Goal: Task Accomplishment & Management: Manage account settings

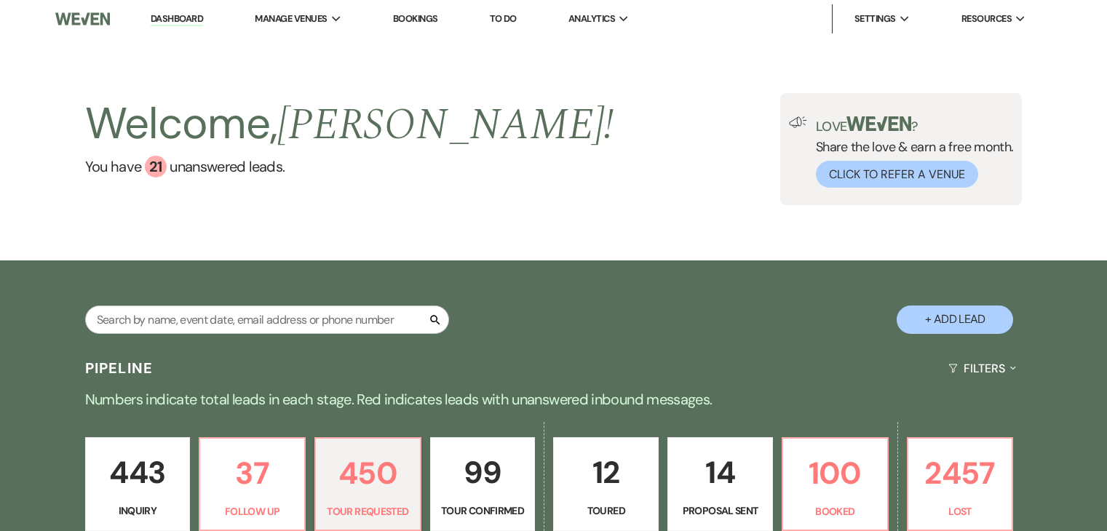
select select "2"
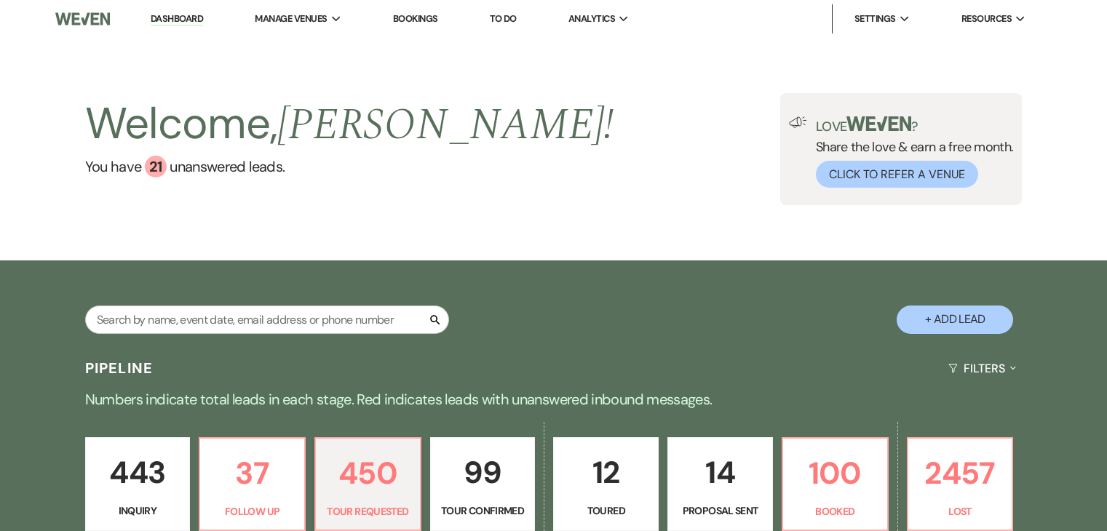
select select "2"
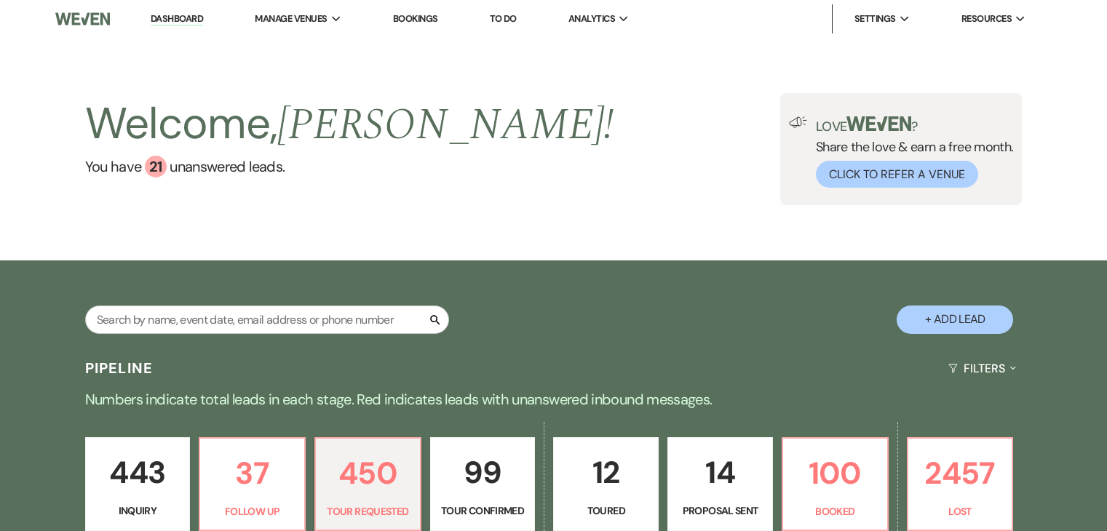
select select "2"
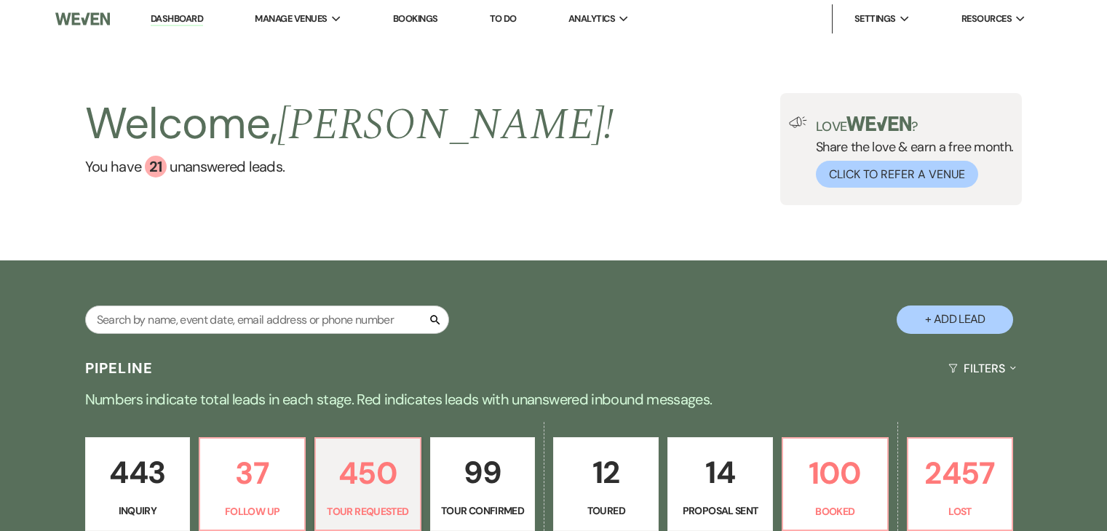
select select "2"
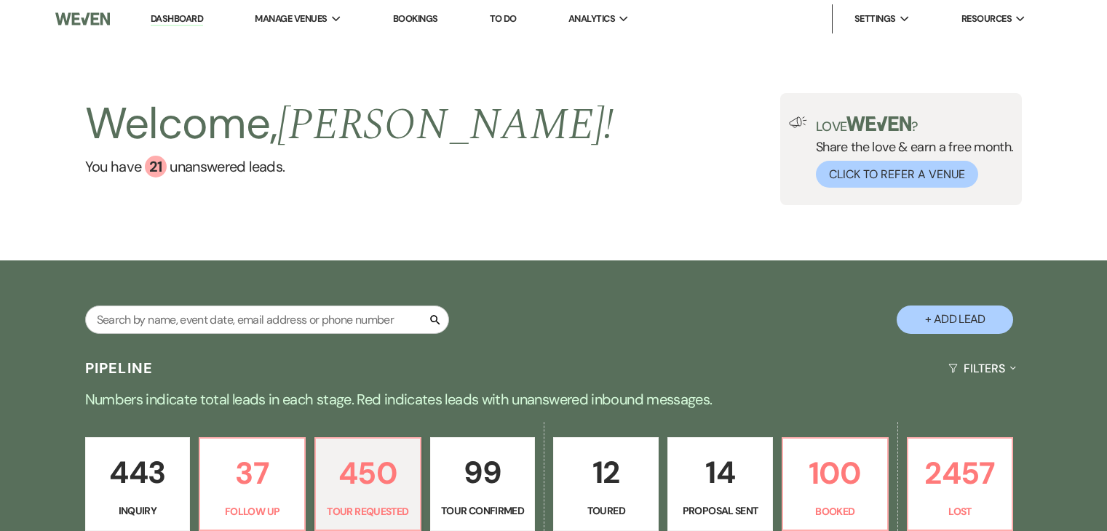
select select "2"
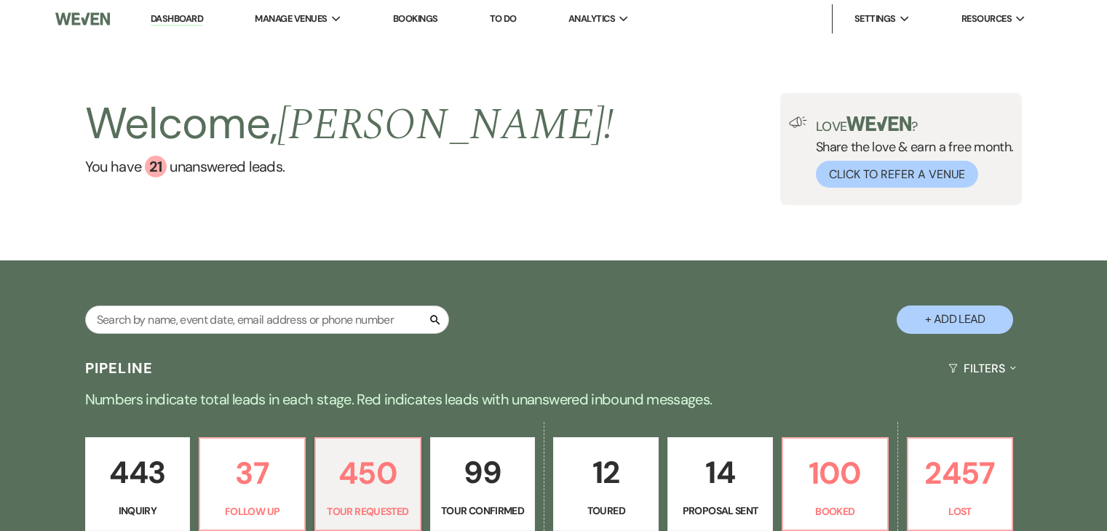
select select "2"
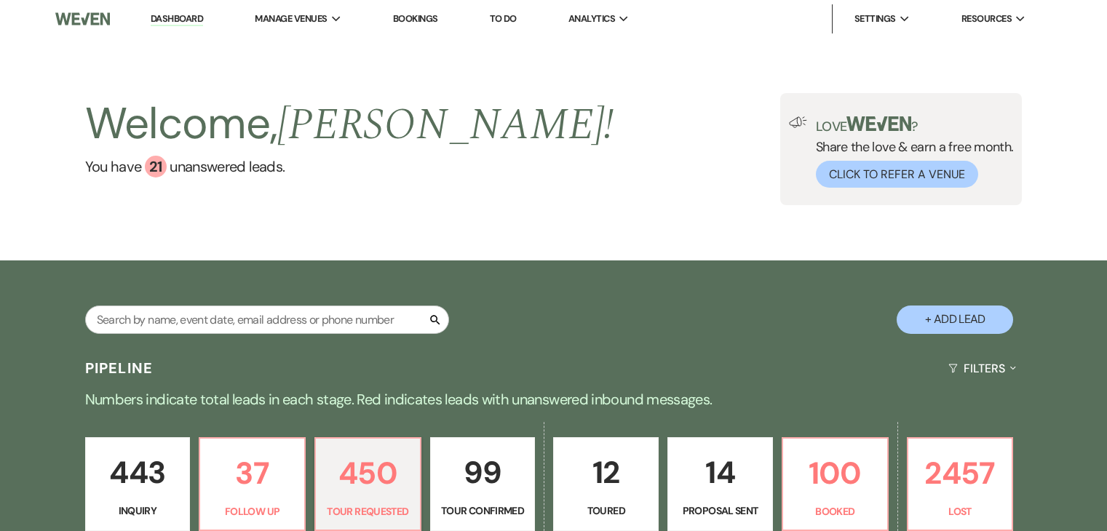
select select "2"
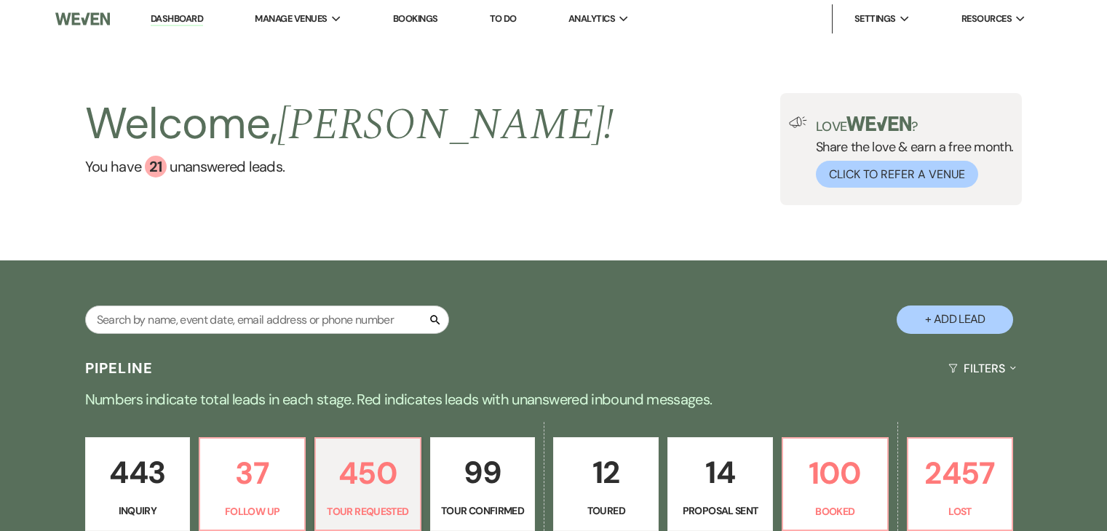
select select "2"
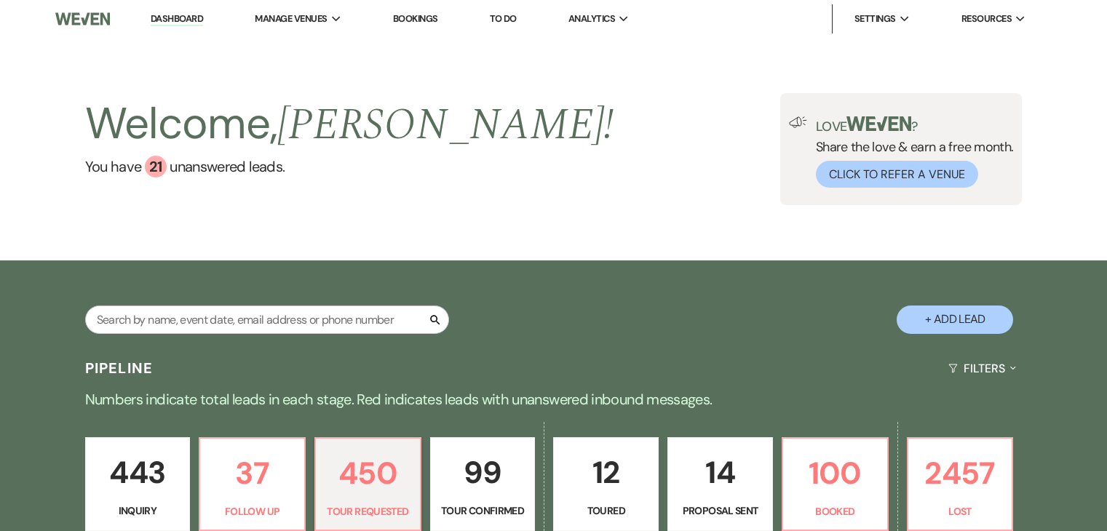
select select "2"
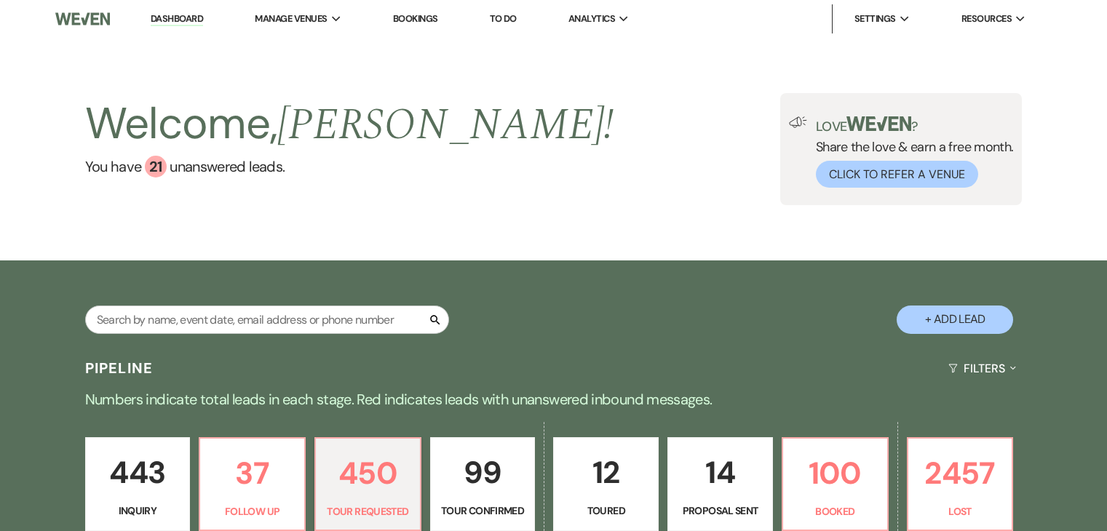
select select "2"
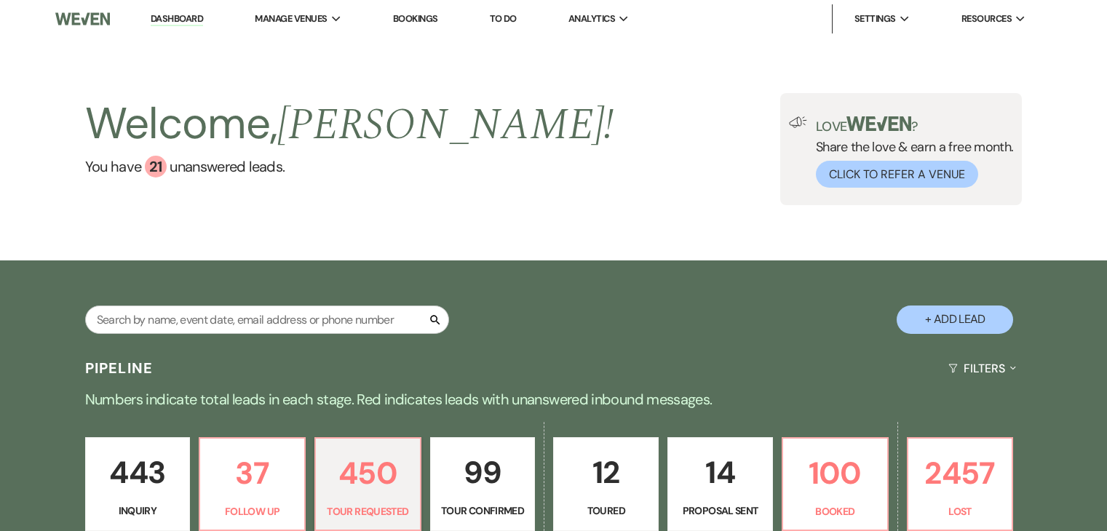
select select "2"
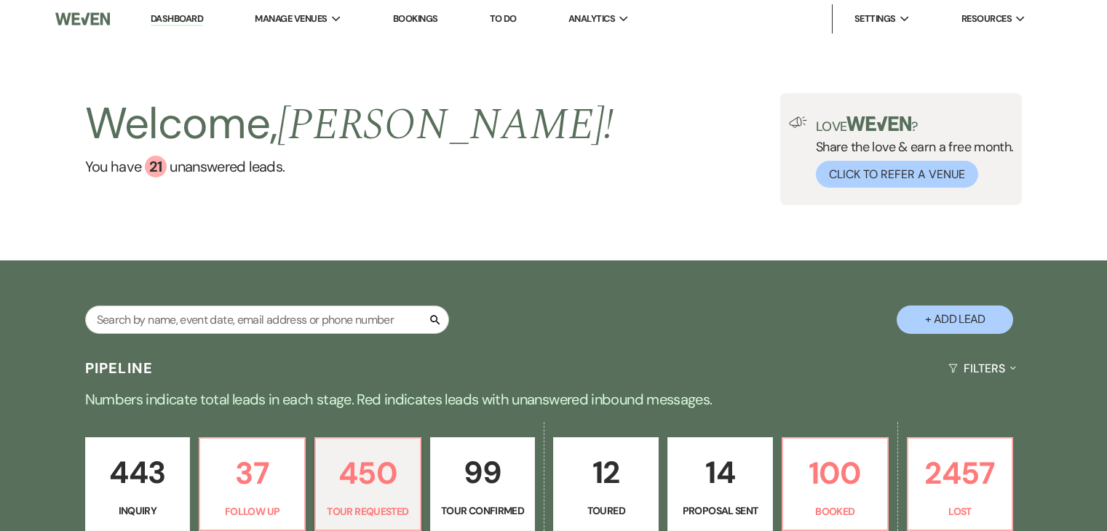
select select "2"
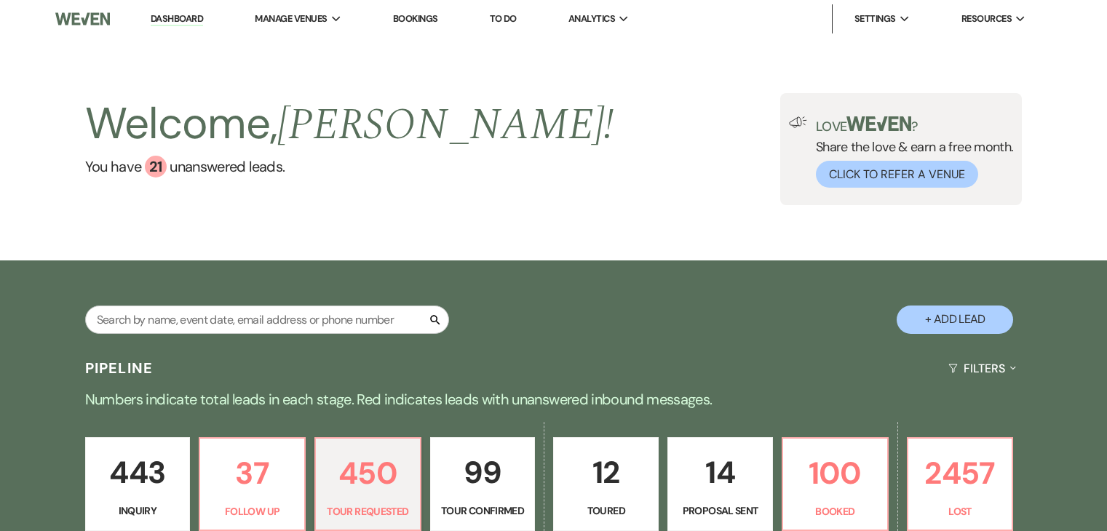
select select "2"
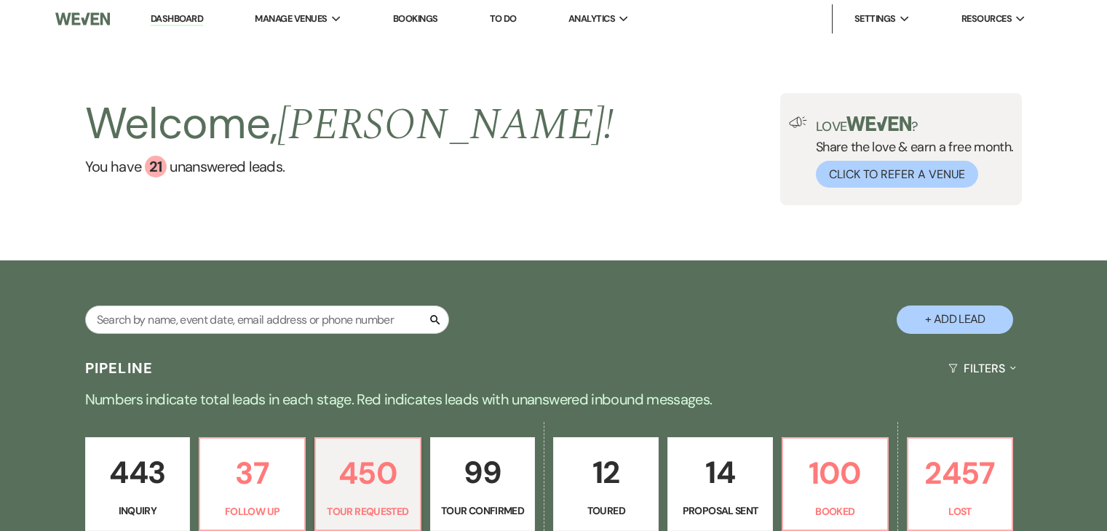
select select "2"
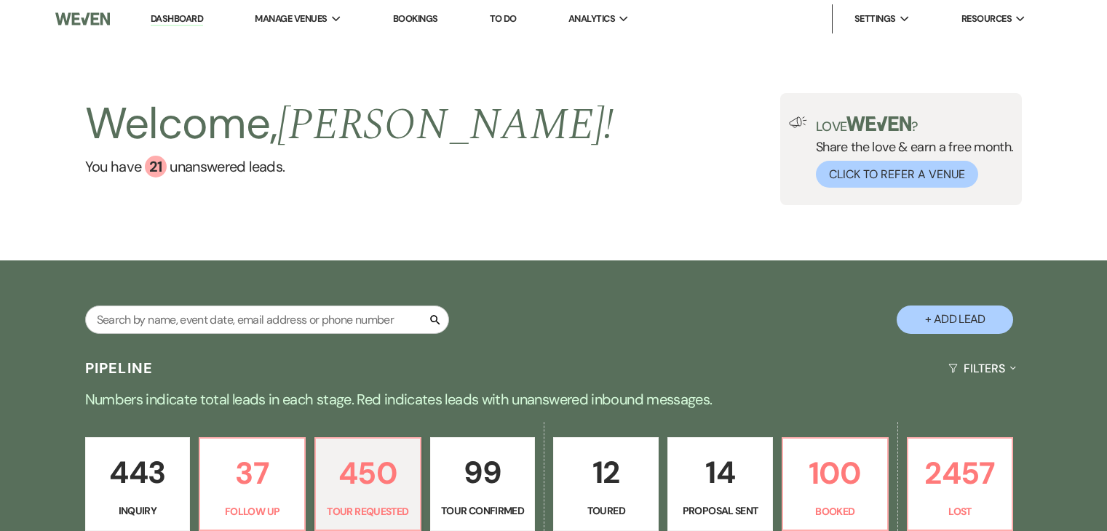
select select "2"
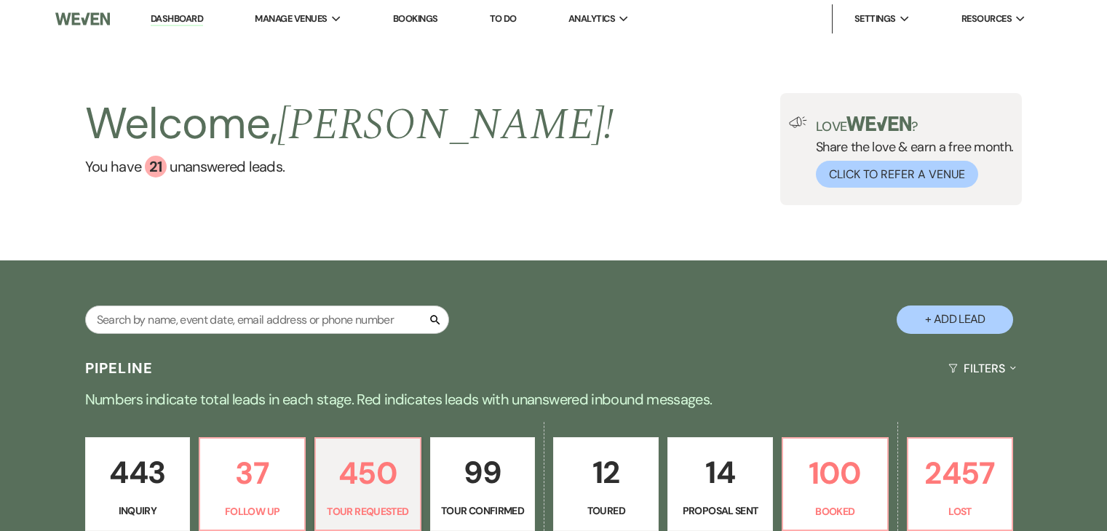
select select "2"
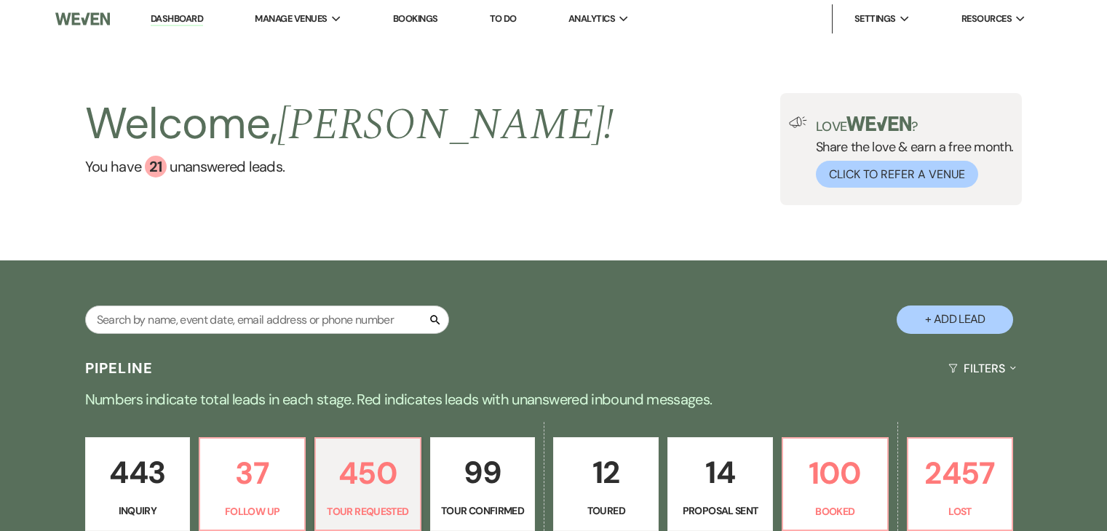
select select "2"
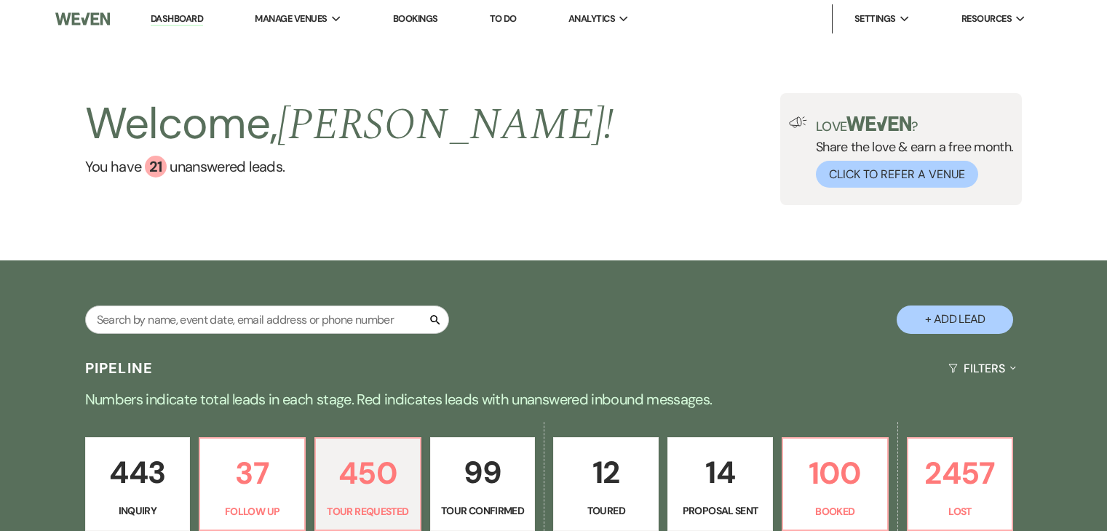
select select "2"
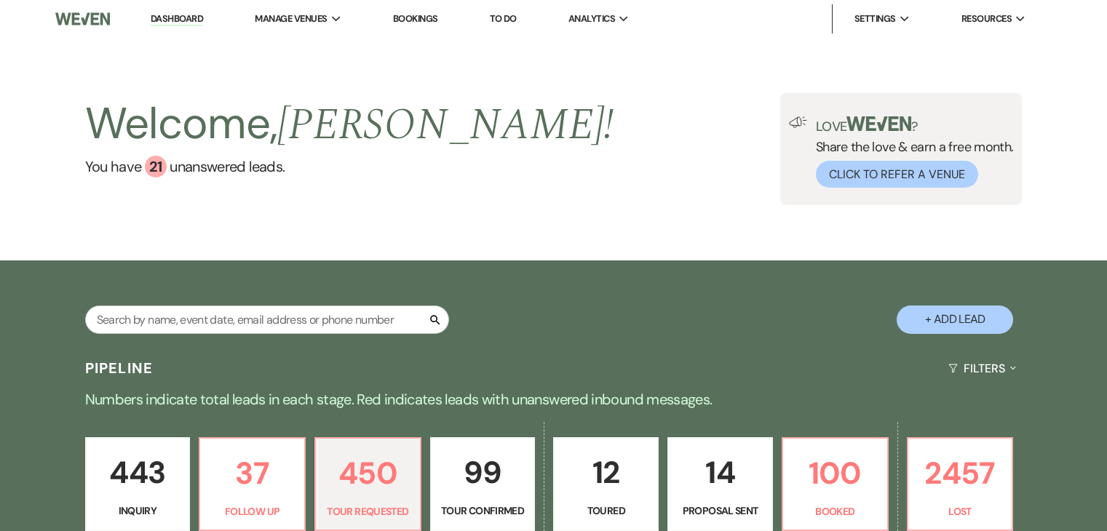
select select "2"
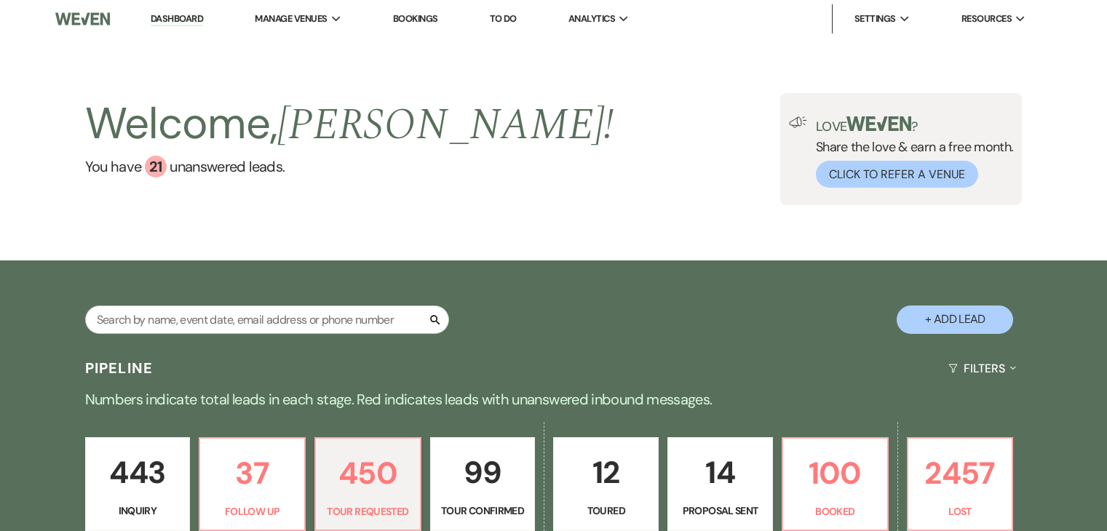
select select "2"
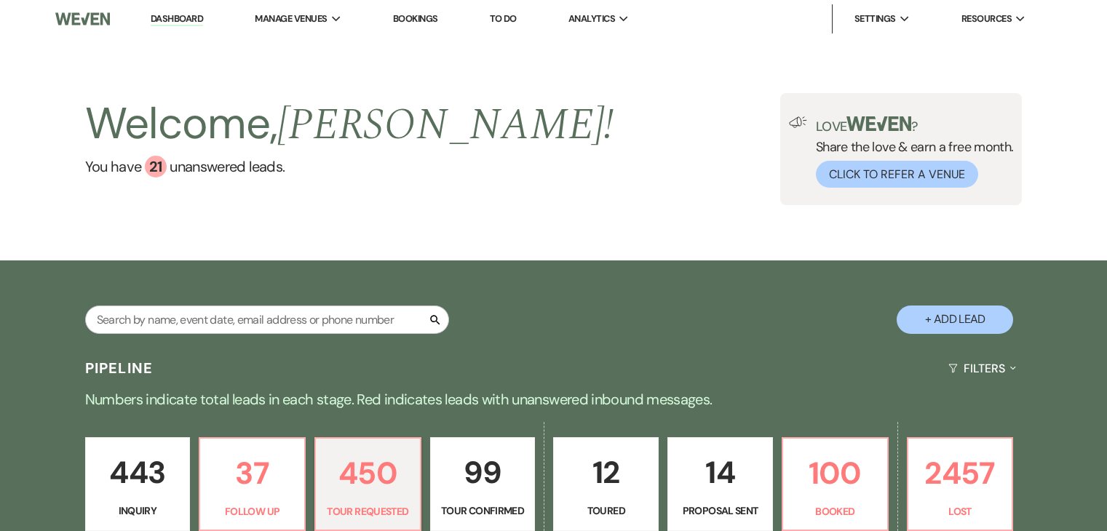
select select "2"
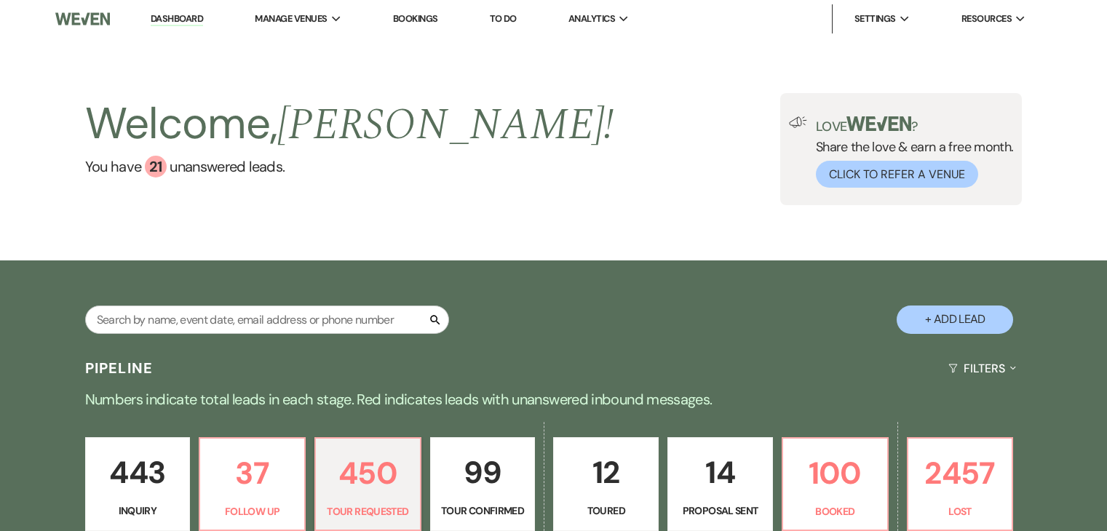
select select "2"
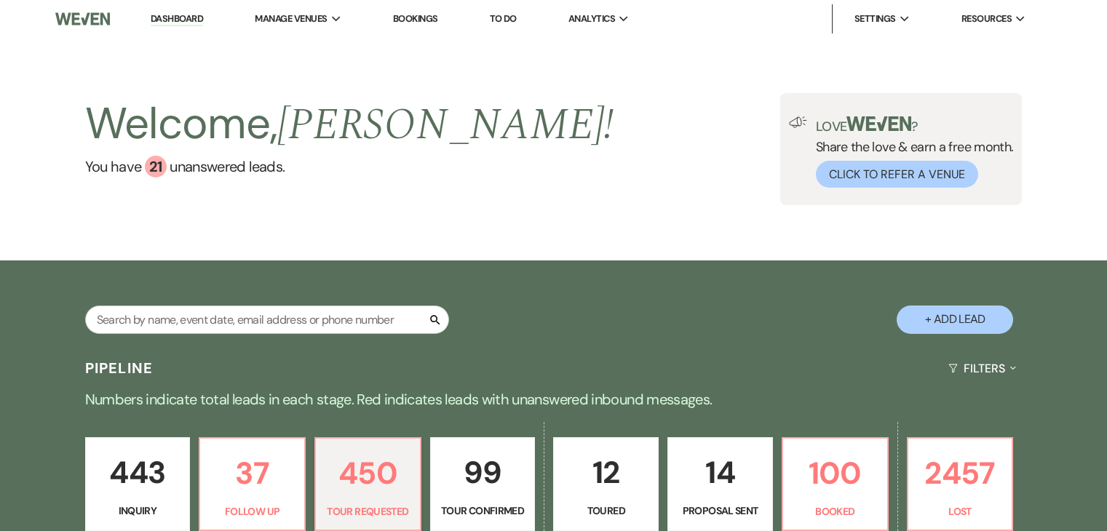
select select "2"
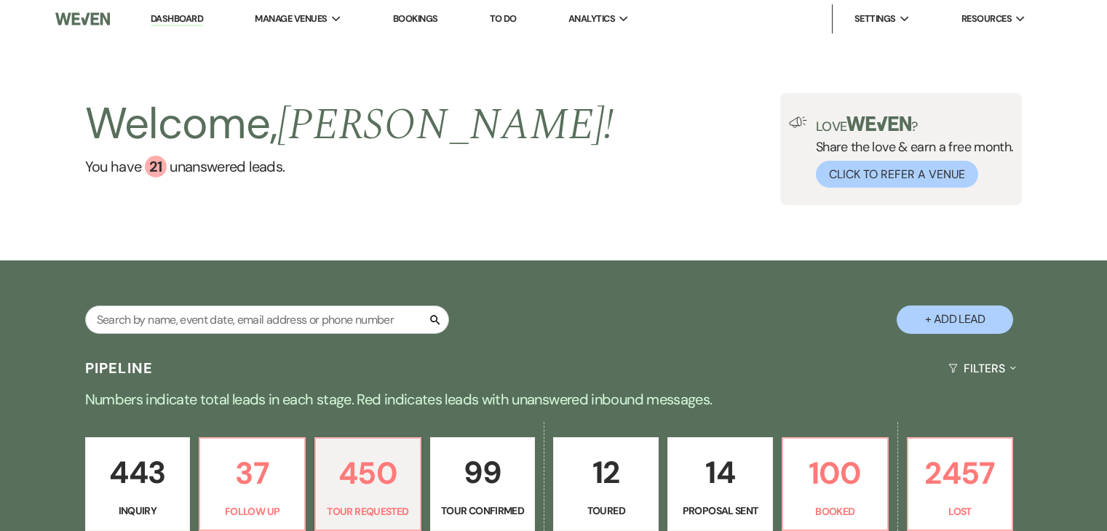
select select "2"
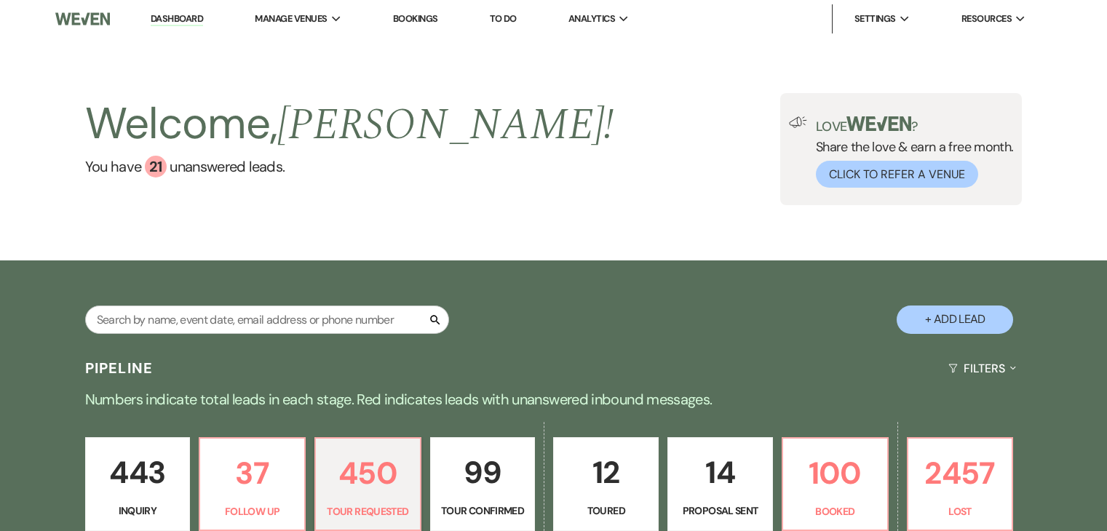
select select "2"
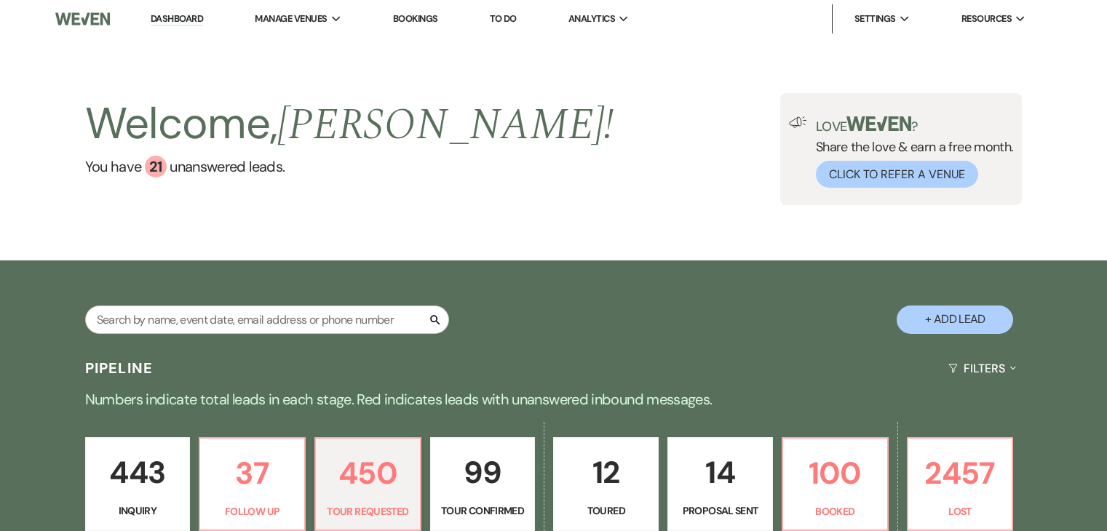
select select "2"
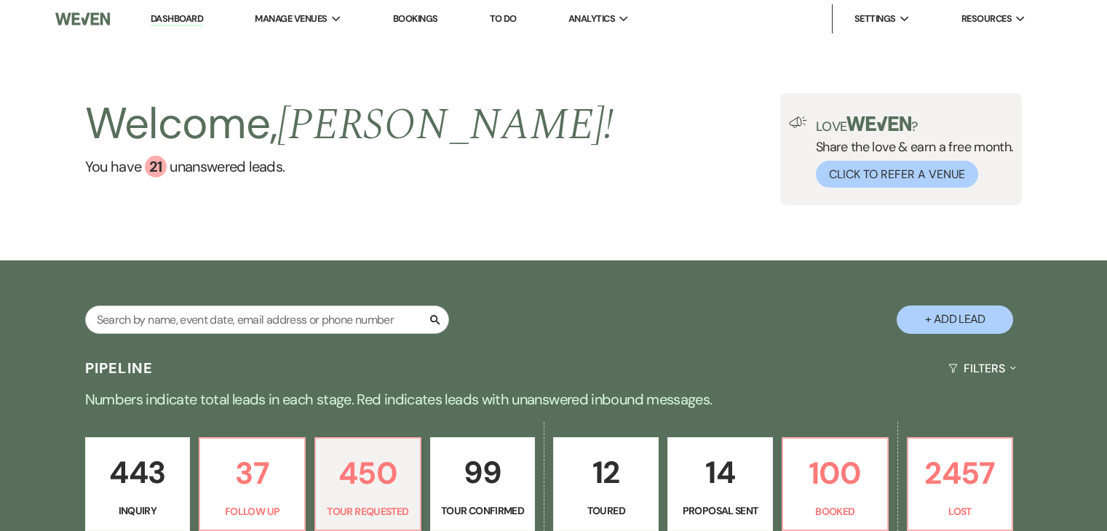
select select "2"
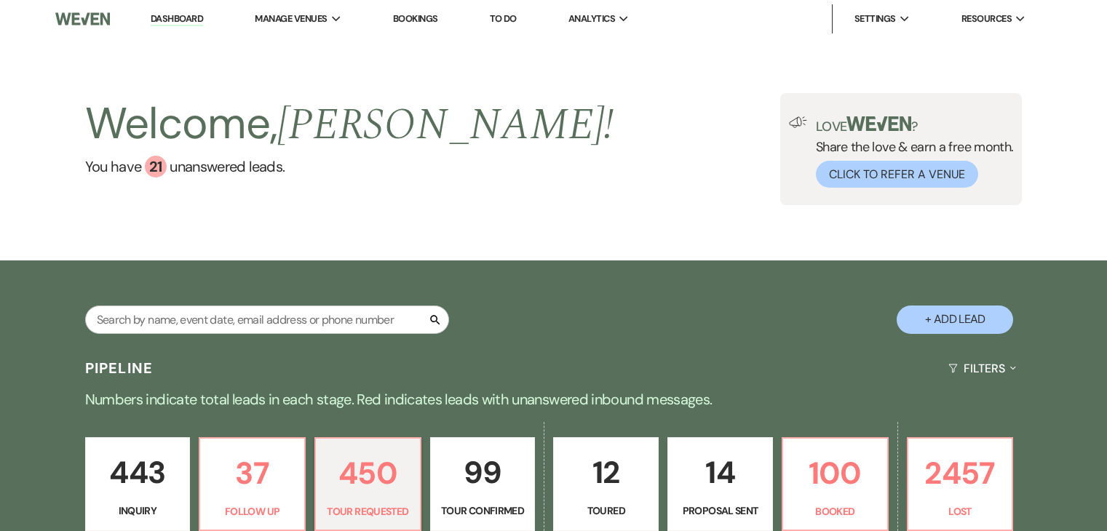
select select "2"
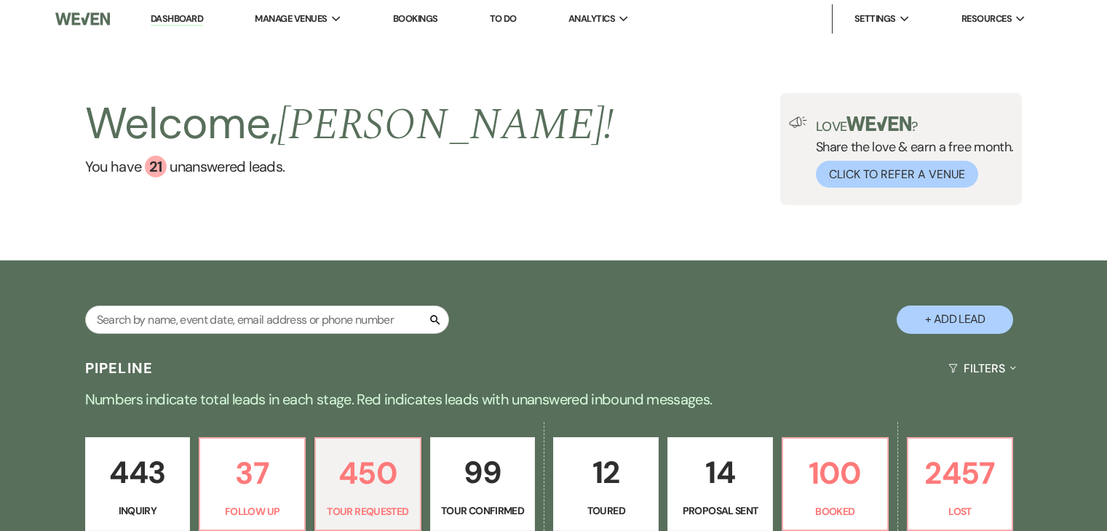
select select "2"
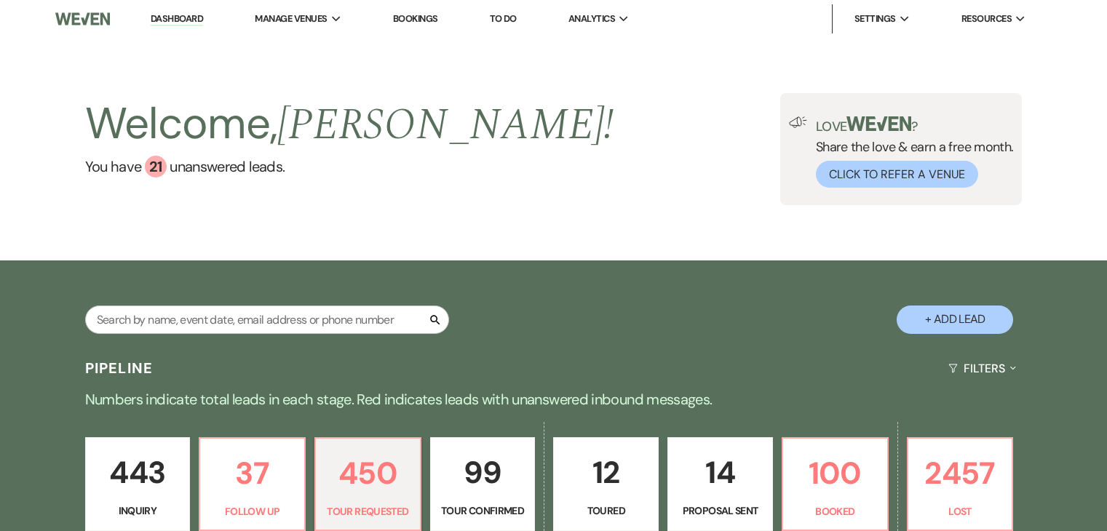
select select "2"
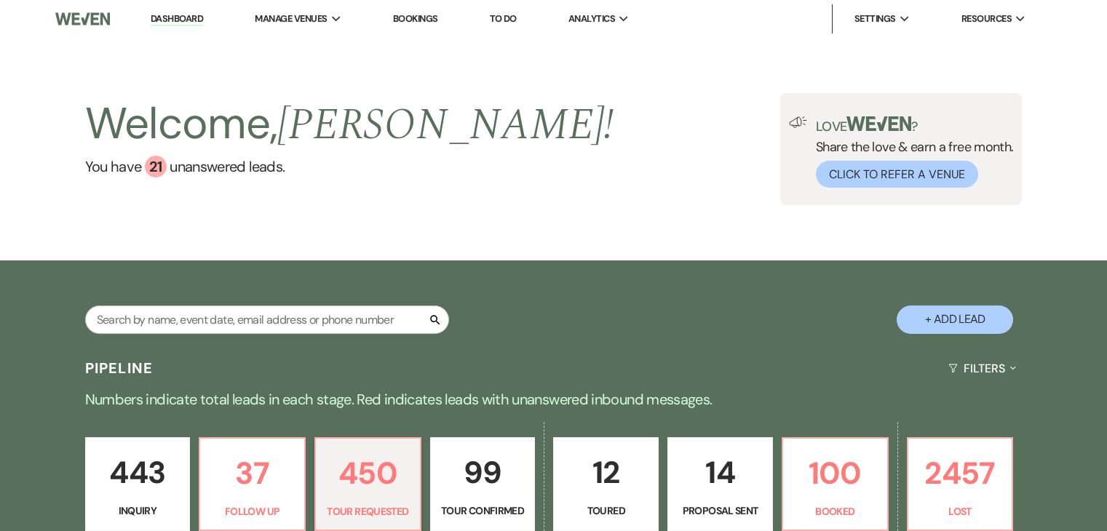
select select "2"
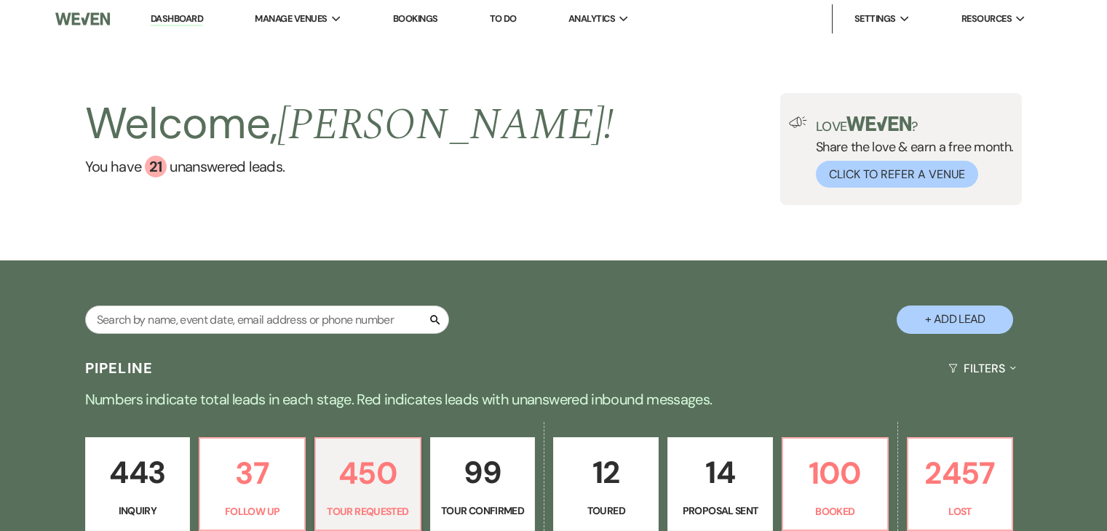
select select "2"
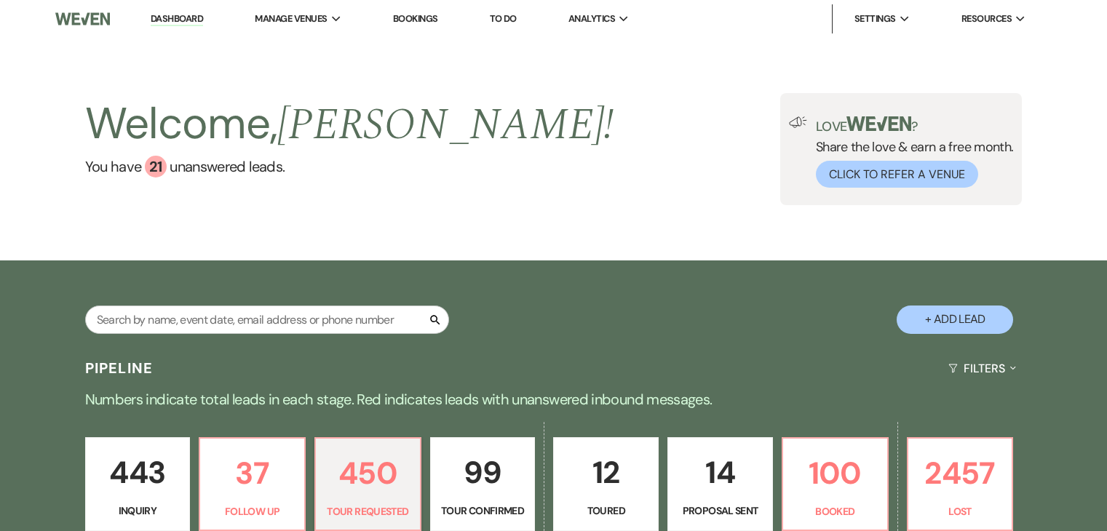
select select "2"
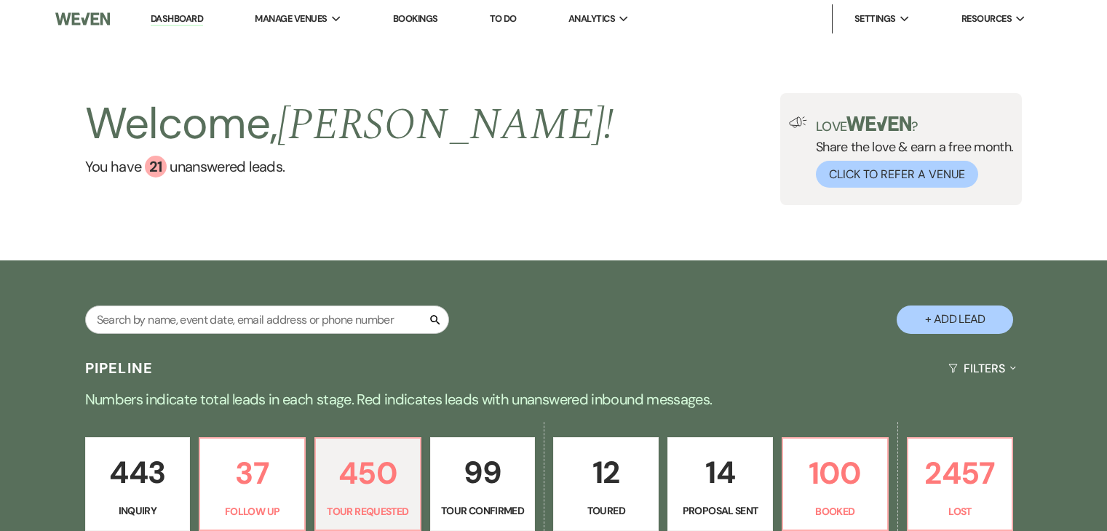
select select "2"
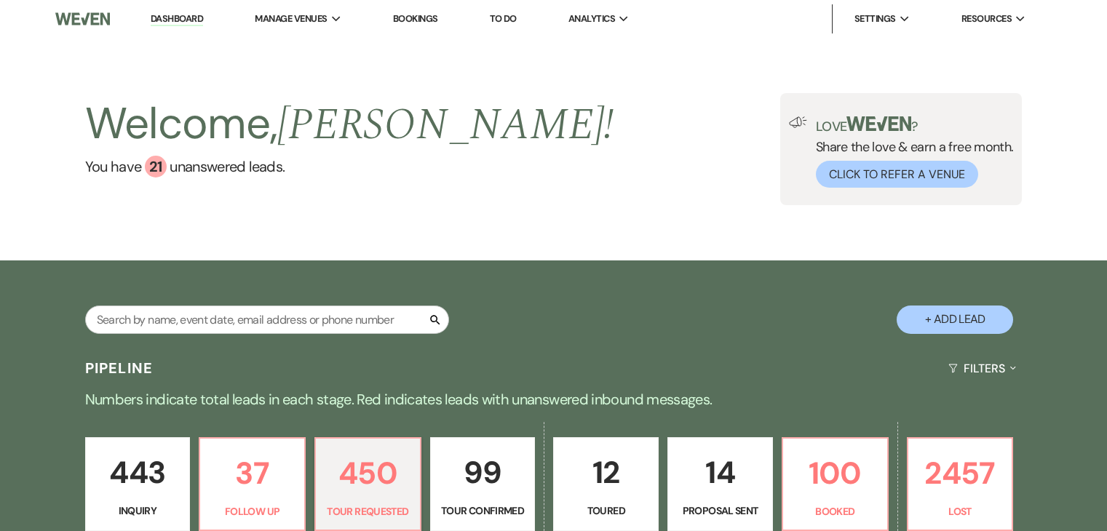
select select "2"
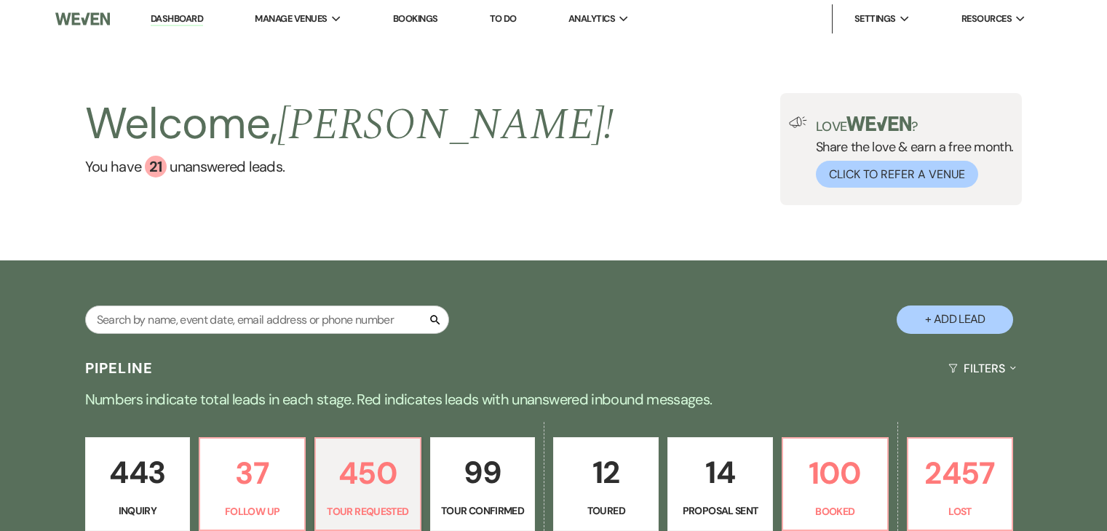
select select "2"
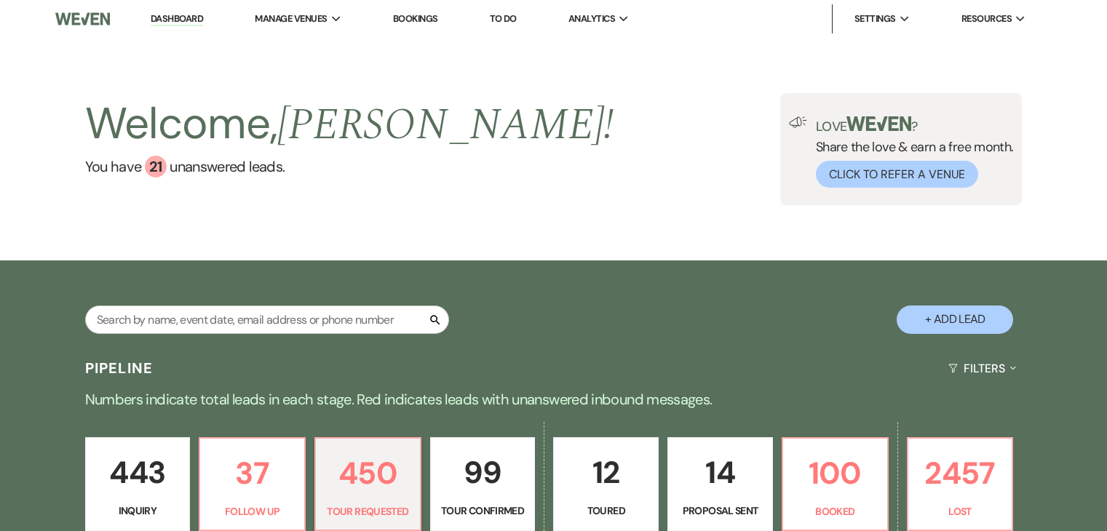
select select "2"
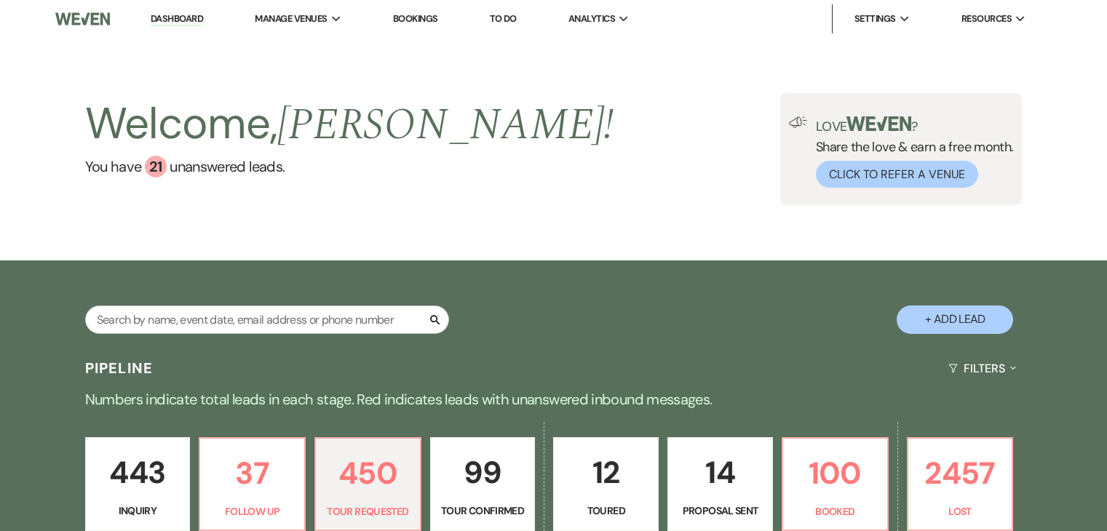
select select "2"
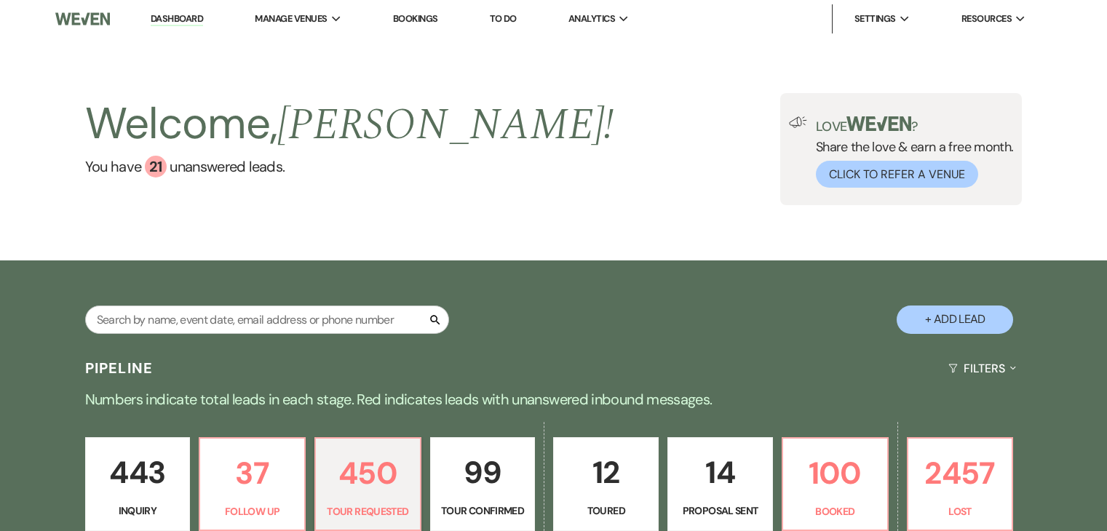
select select "2"
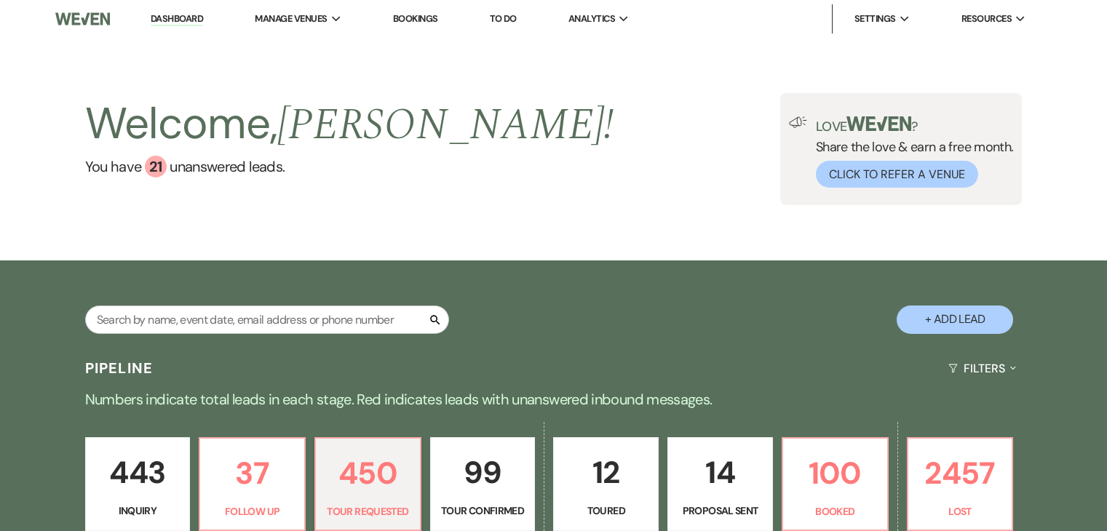
select select "2"
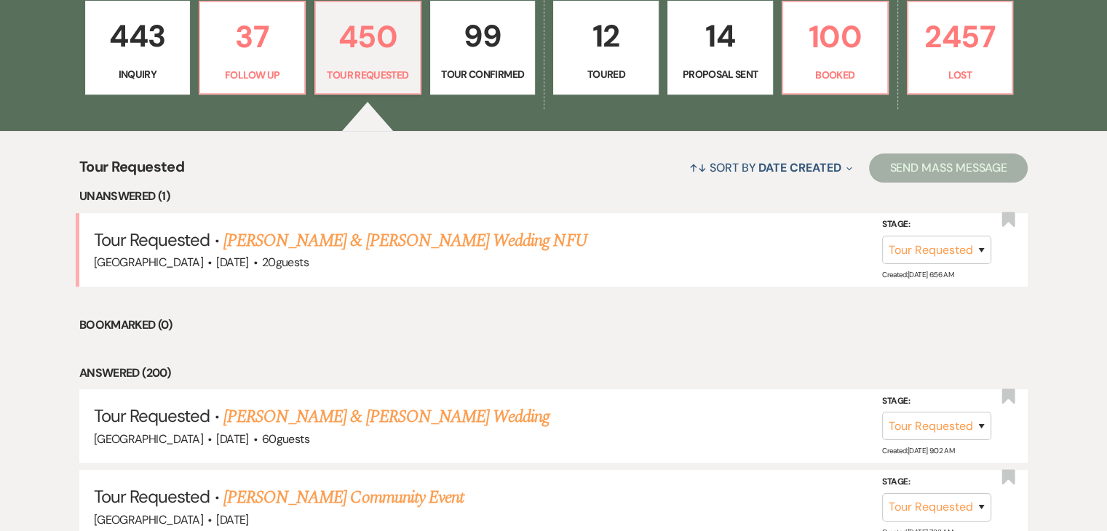
click at [369, 417] on link "[PERSON_NAME] & [PERSON_NAME] Wedding" at bounding box center [386, 417] width 326 height 26
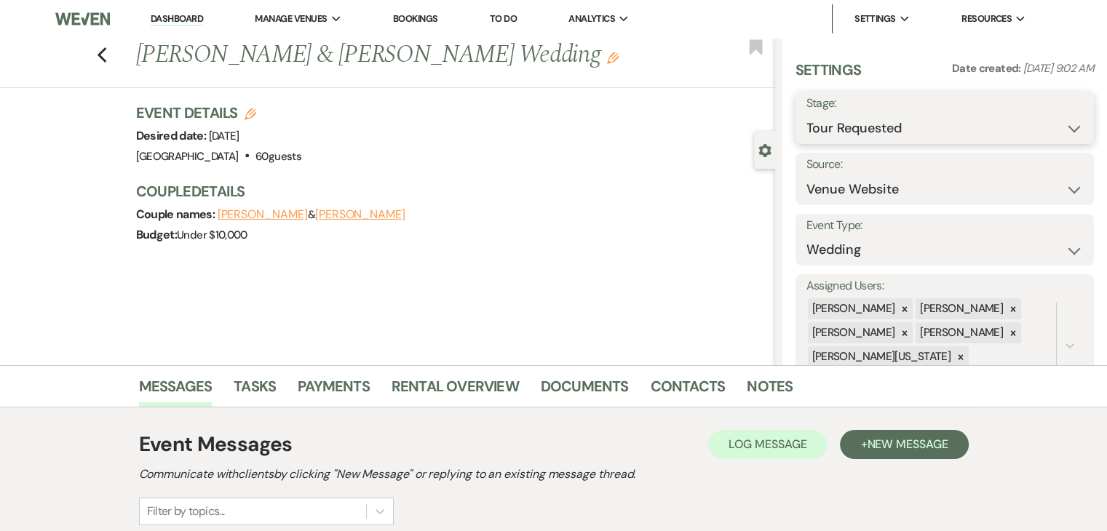
click at [996, 130] on select "Inquiry Follow Up Tour Requested Tour Confirmed Toured Proposal Sent Booked Lost" at bounding box center [944, 128] width 277 height 28
drag, startPoint x: 192, startPoint y: 13, endPoint x: 203, endPoint y: 30, distance: 20.0
click at [192, 13] on link "Dashboard" at bounding box center [177, 19] width 52 height 14
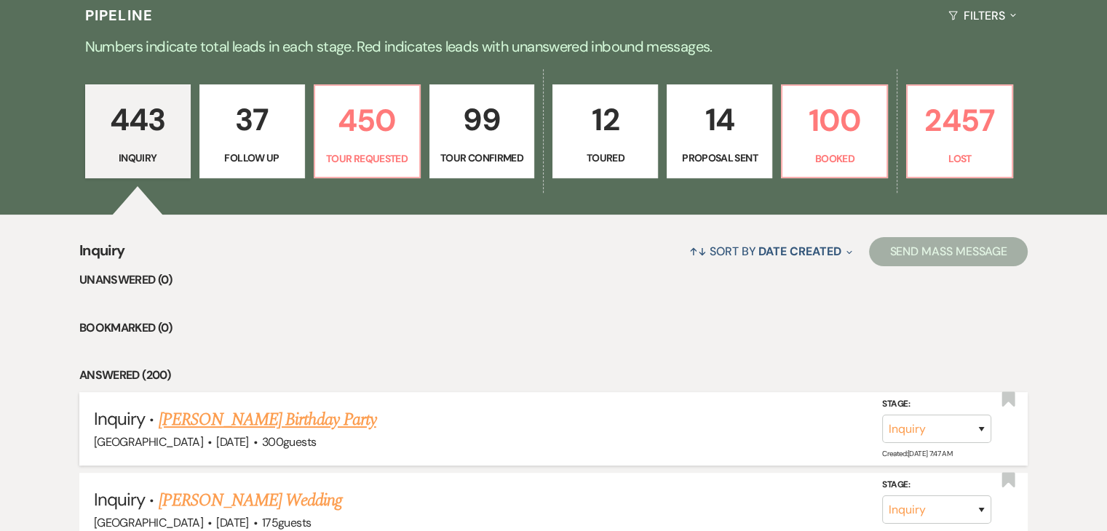
scroll to position [437, 0]
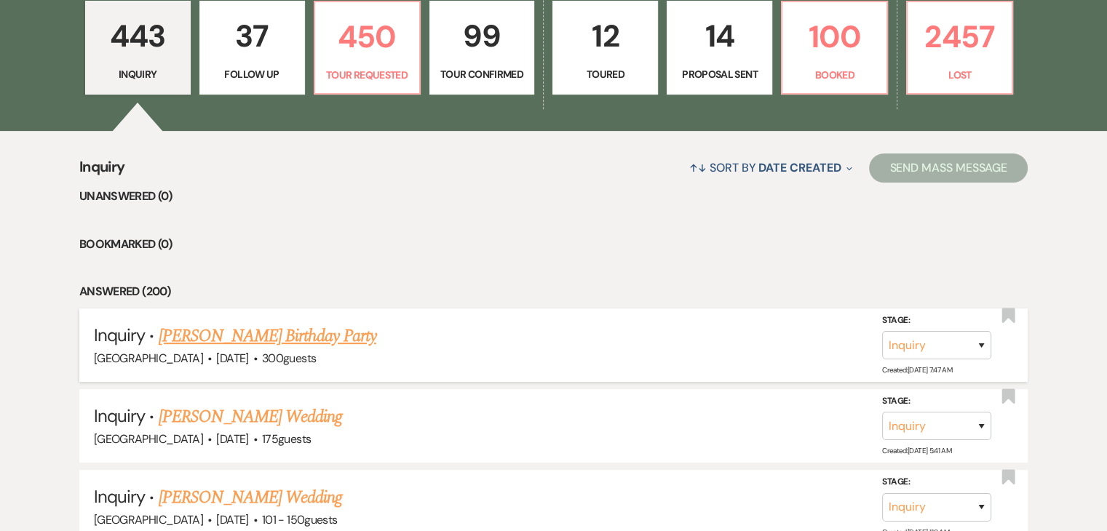
click at [224, 330] on link "[PERSON_NAME] Birthday Party" at bounding box center [268, 336] width 218 height 26
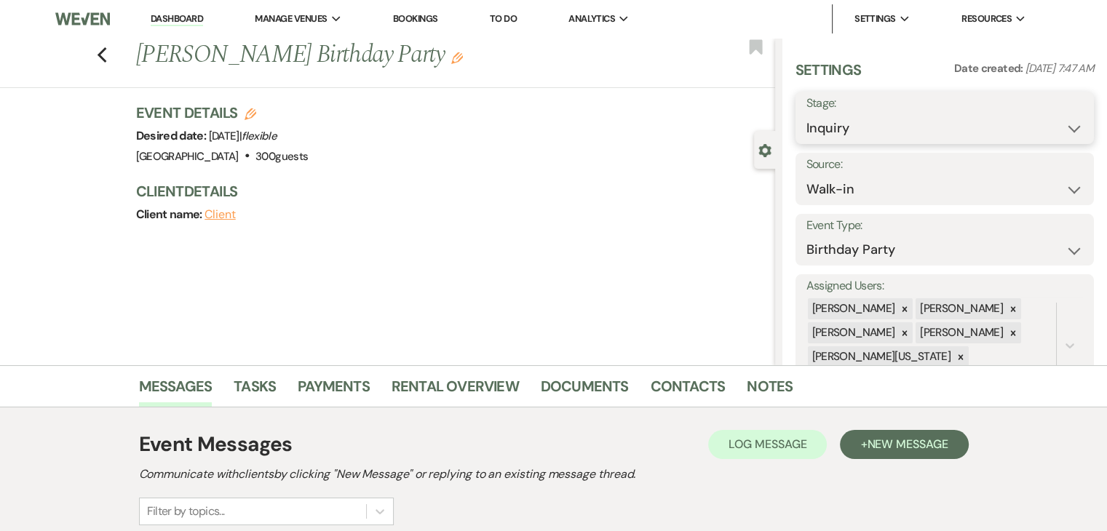
click at [990, 130] on select "Inquiry Follow Up Tour Requested Tour Confirmed Toured Proposal Sent Booked Lost" at bounding box center [944, 128] width 277 height 28
click at [164, 15] on link "Dashboard" at bounding box center [177, 19] width 52 height 14
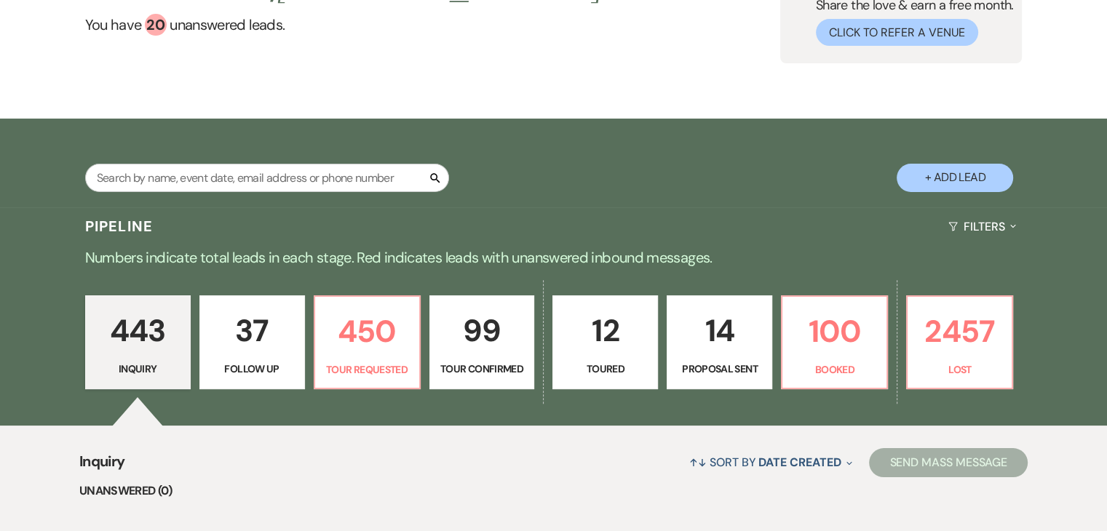
scroll to position [146, 0]
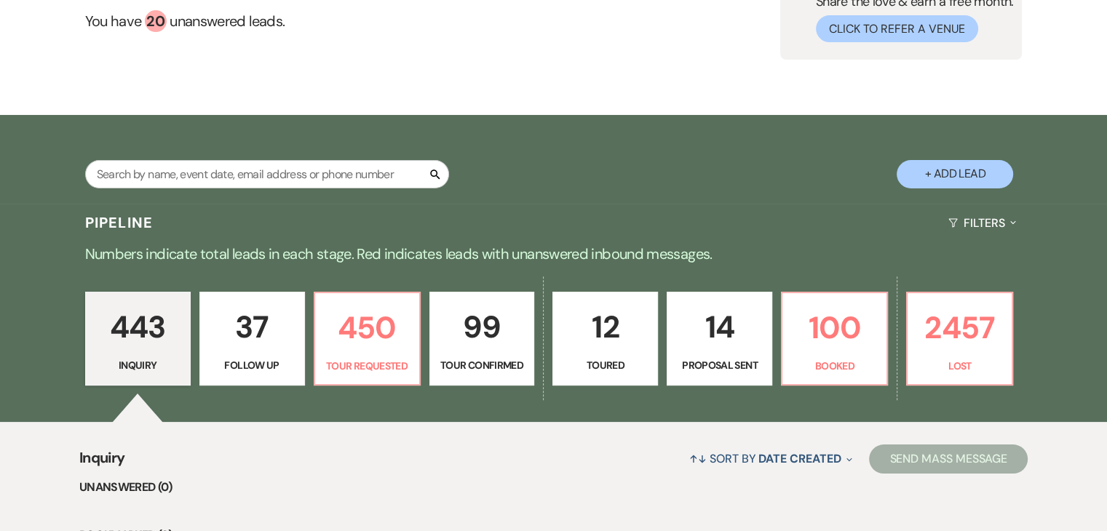
click at [256, 341] on p "37" at bounding box center [252, 327] width 87 height 49
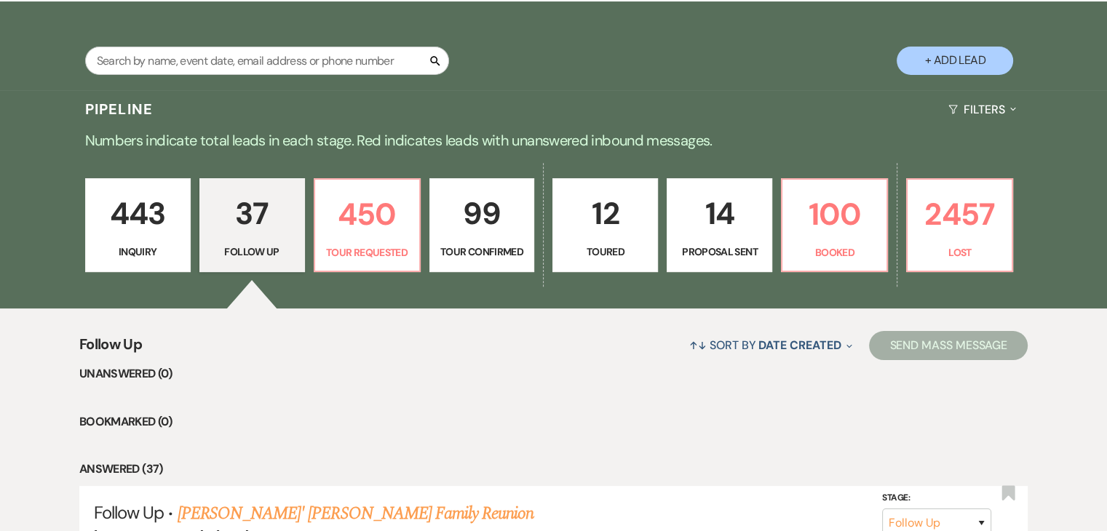
scroll to position [364, 0]
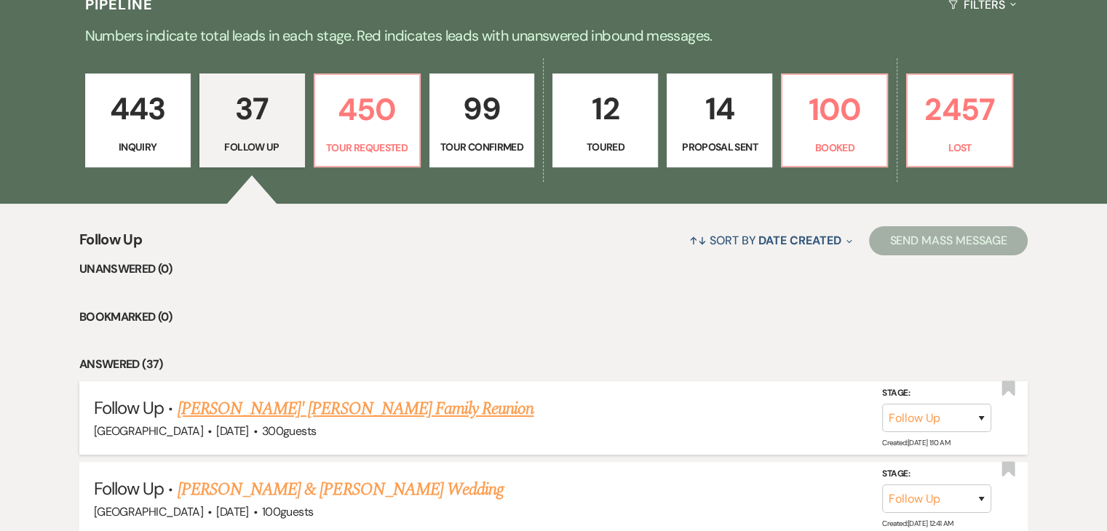
click at [287, 412] on link "[PERSON_NAME]' [PERSON_NAME] Family Reunion" at bounding box center [356, 409] width 357 height 26
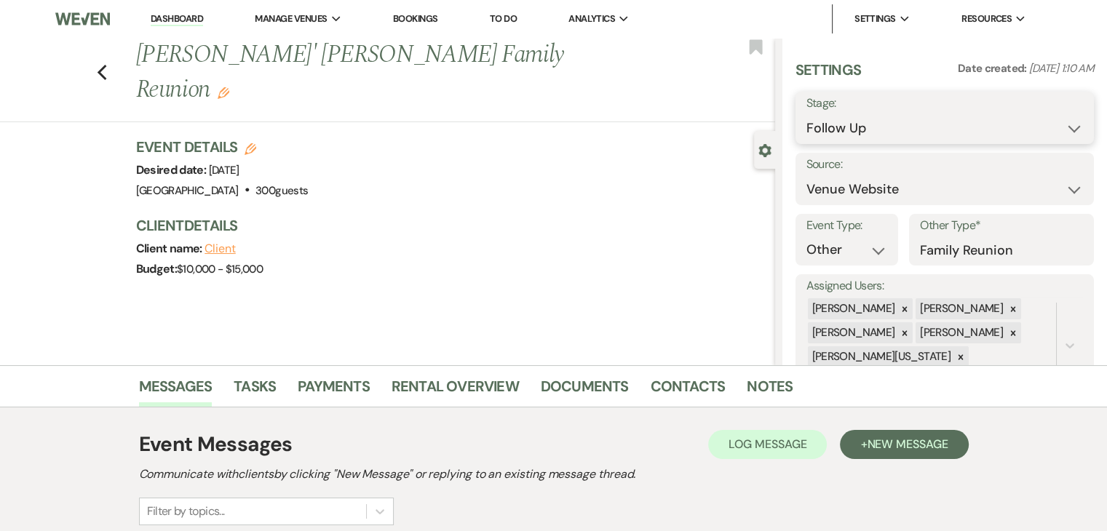
click at [934, 118] on select "Inquiry Follow Up Tour Requested Tour Confirmed Toured Proposal Sent Booked Lost" at bounding box center [944, 128] width 277 height 28
click at [299, 215] on h3 "Client Details" at bounding box center [448, 225] width 624 height 20
